Goal: Transaction & Acquisition: Download file/media

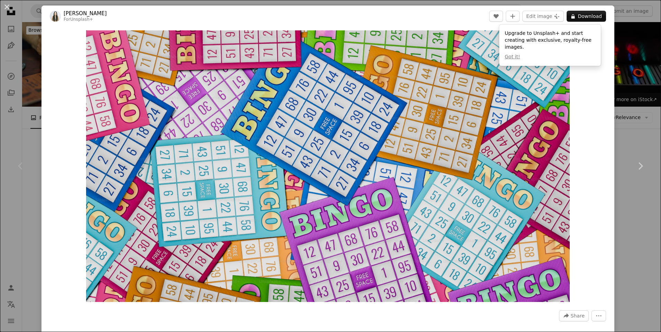
scroll to position [69, 0]
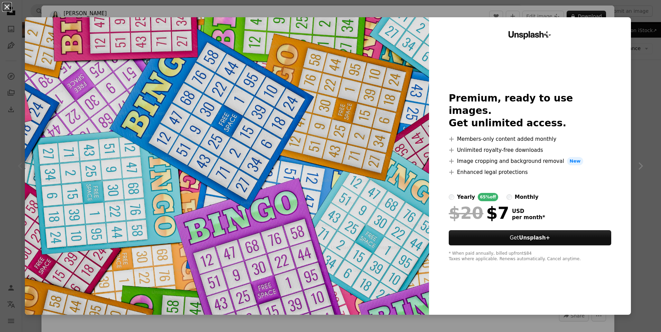
click at [9, 7] on button "An X shape" at bounding box center [7, 7] width 8 height 8
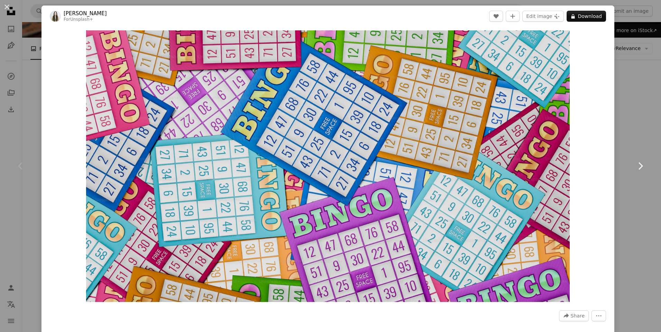
click at [641, 160] on link "Chevron right" at bounding box center [639, 166] width 41 height 66
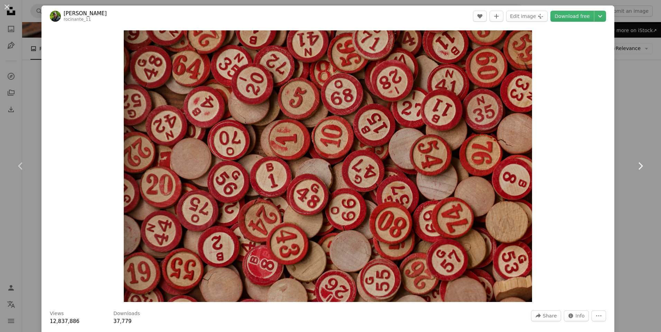
click at [619, 174] on link "Chevron right" at bounding box center [639, 166] width 41 height 66
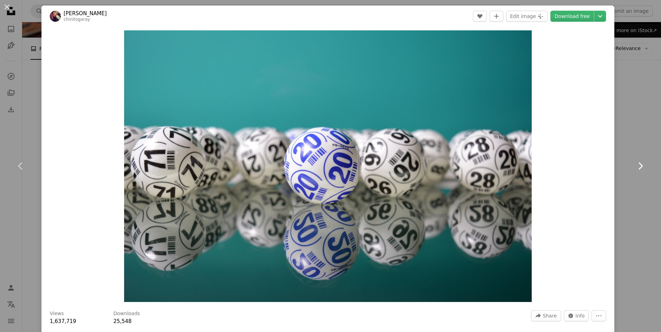
click at [638, 164] on icon at bounding box center [640, 165] width 4 height 7
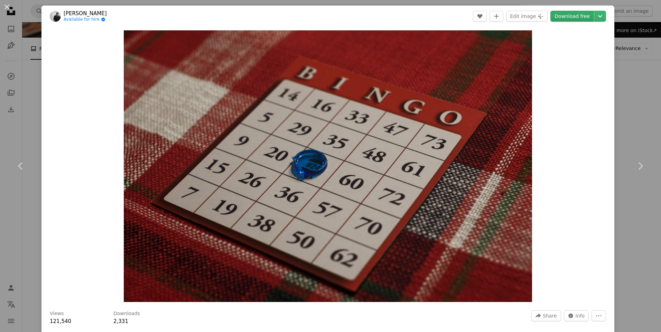
click at [561, 18] on link "Download free" at bounding box center [572, 16] width 44 height 11
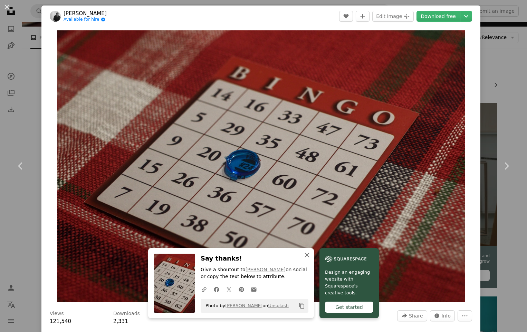
click at [305, 256] on icon "button" at bounding box center [307, 255] width 5 height 5
